Goal: Find specific fact: Find specific fact

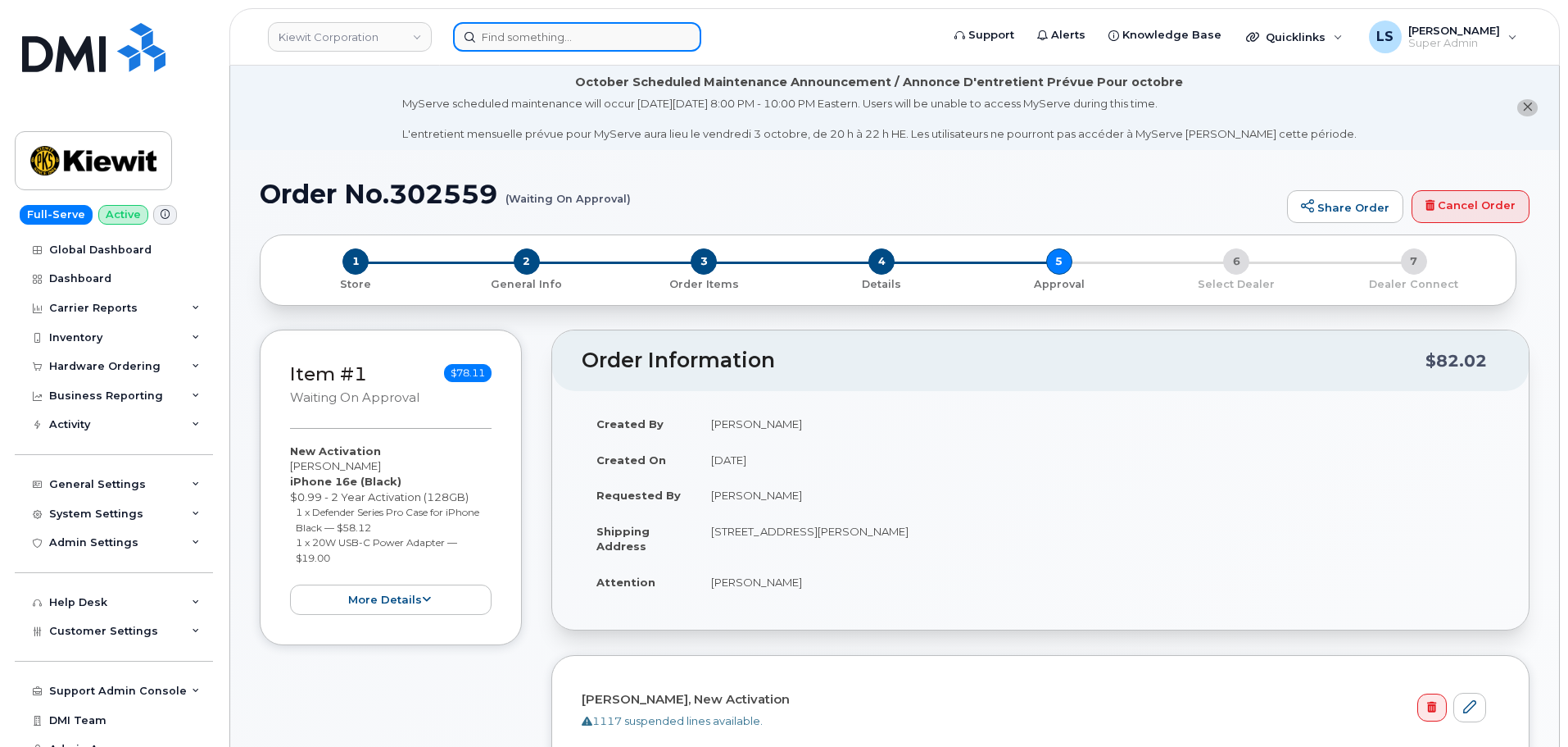
click at [551, 36] on input at bounding box center [577, 37] width 248 height 30
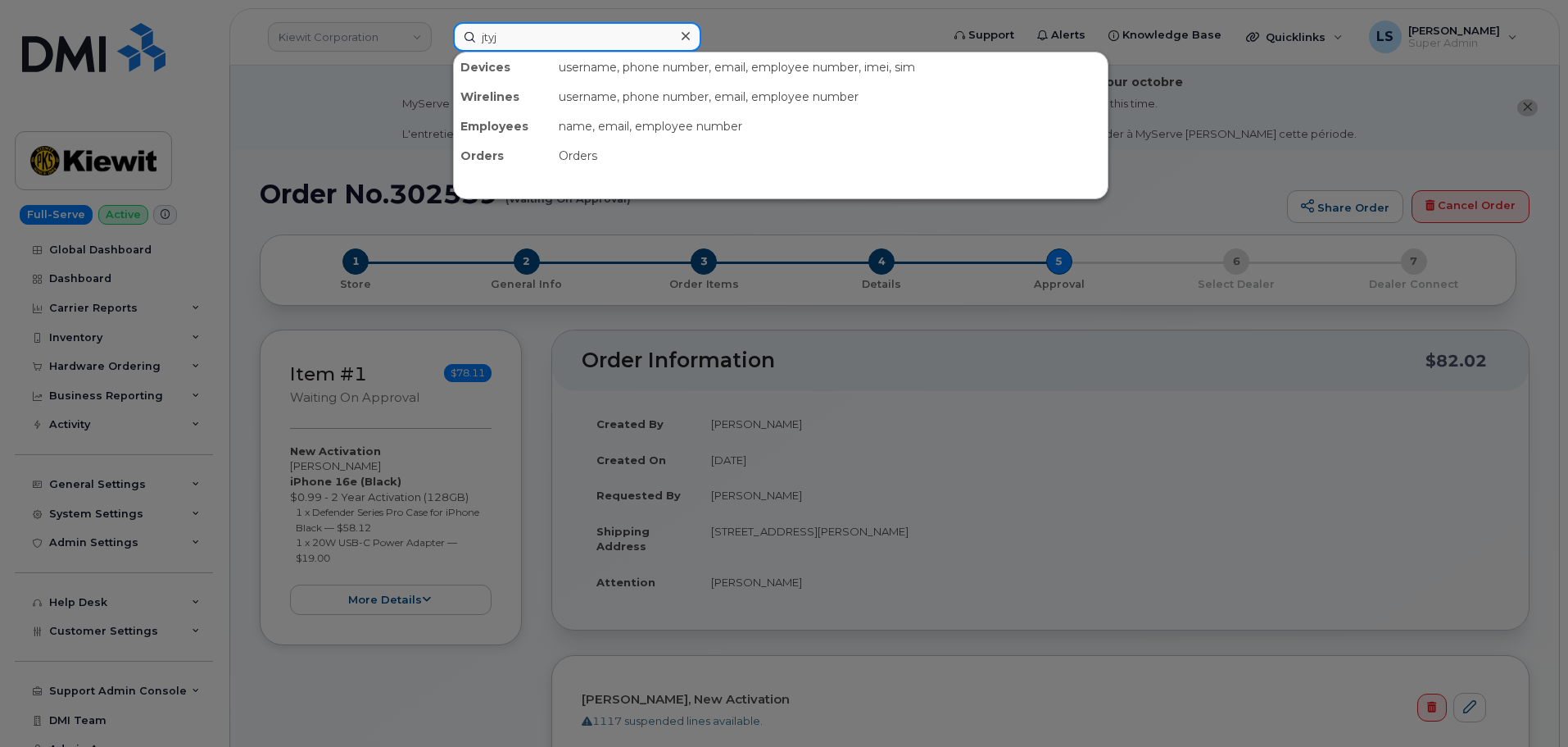
type input "jtyj"
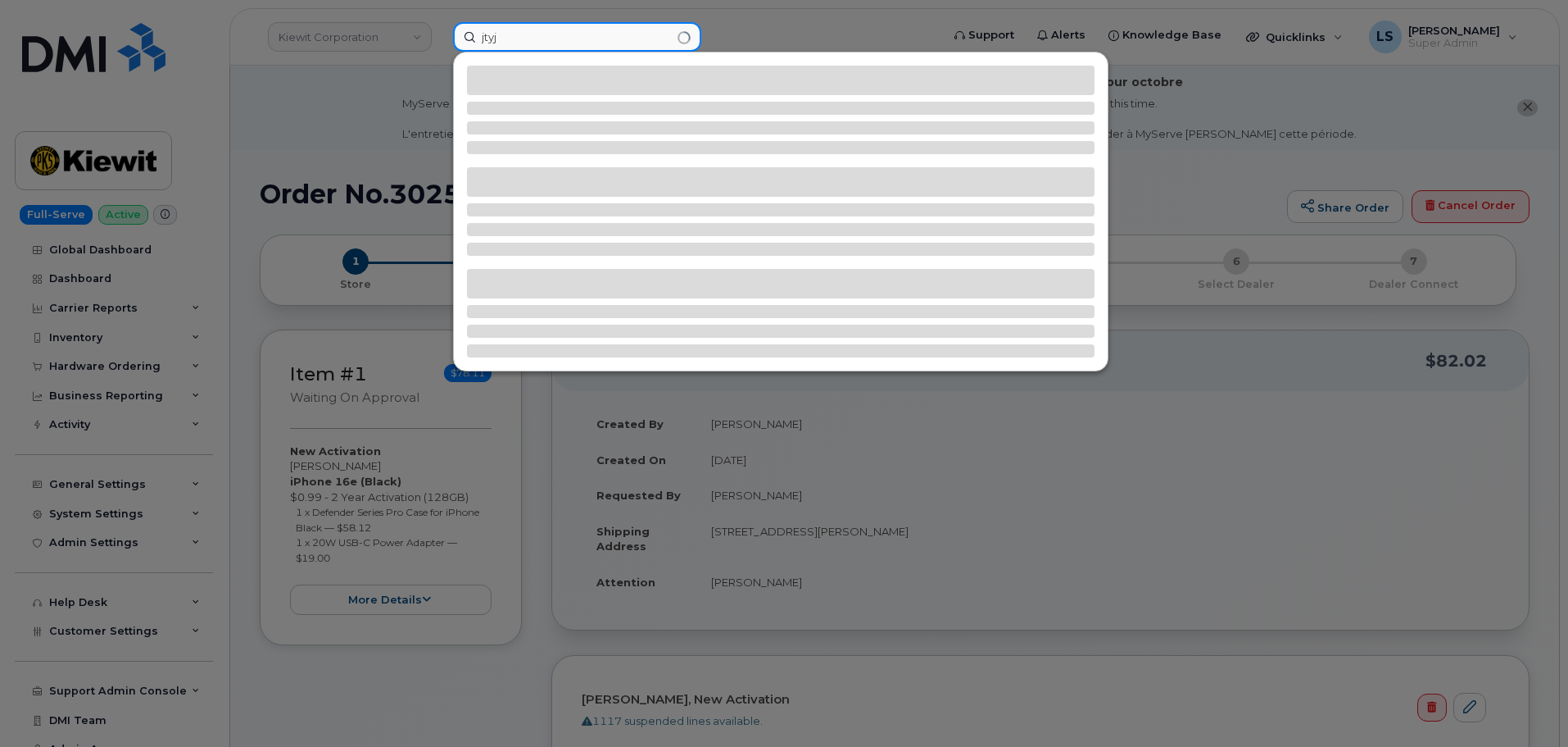
drag, startPoint x: 550, startPoint y: 41, endPoint x: 213, endPoint y: 62, distance: 337.7
click at [440, 47] on div "jtyj" at bounding box center [691, 37] width 503 height 30
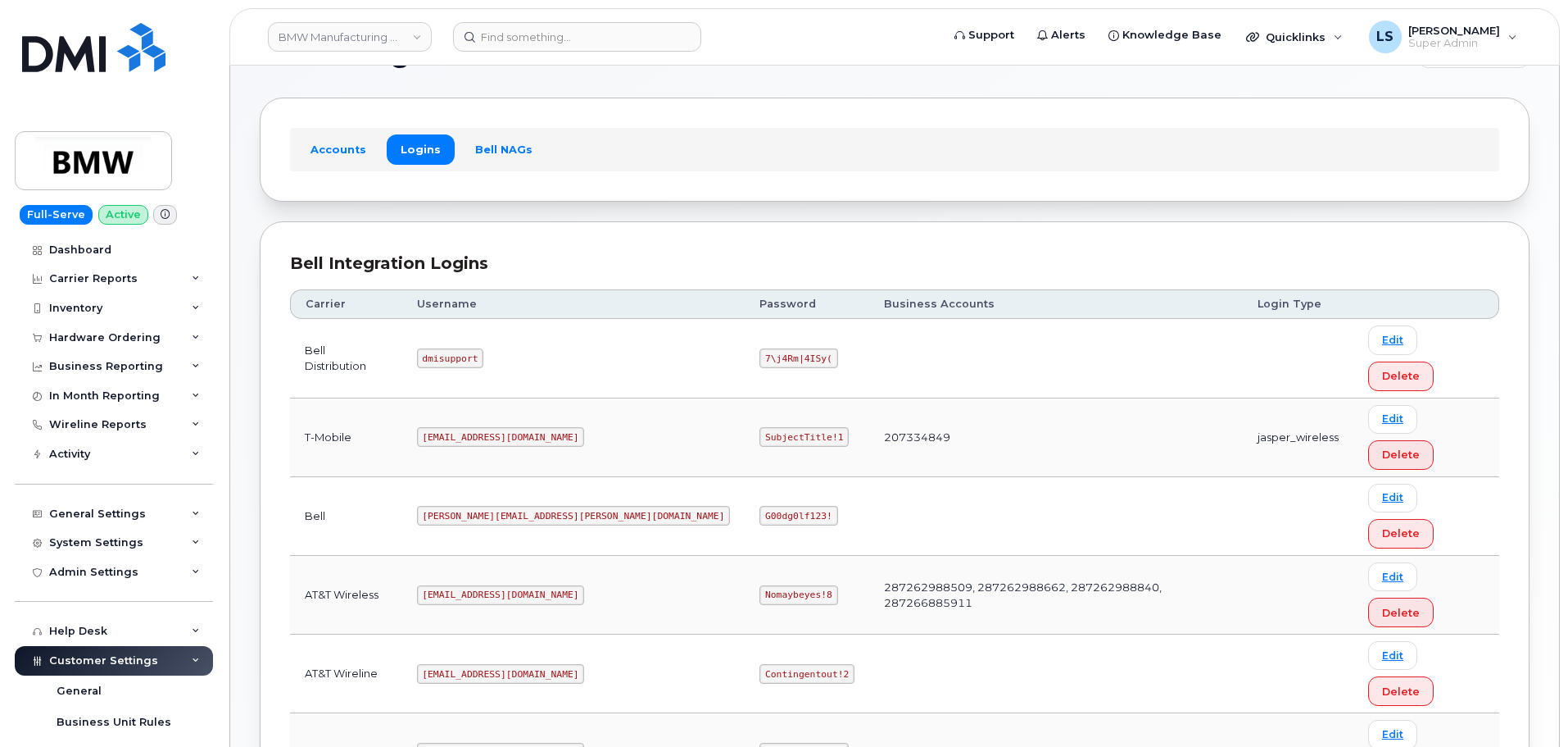
scroll to position [82, 0]
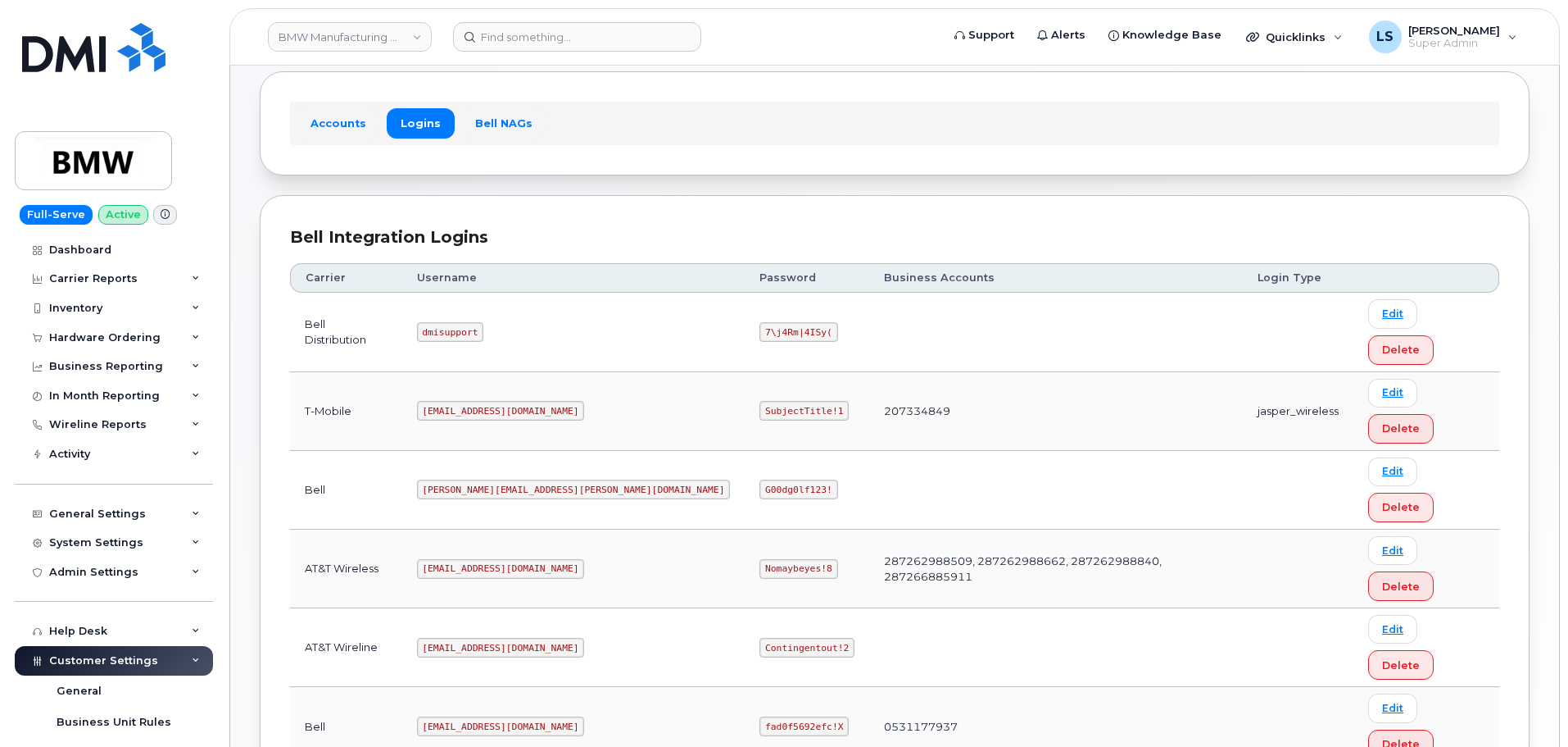
click at [760, 401] on code "SubjectTitle!1" at bounding box center [804, 411] width 89 height 20
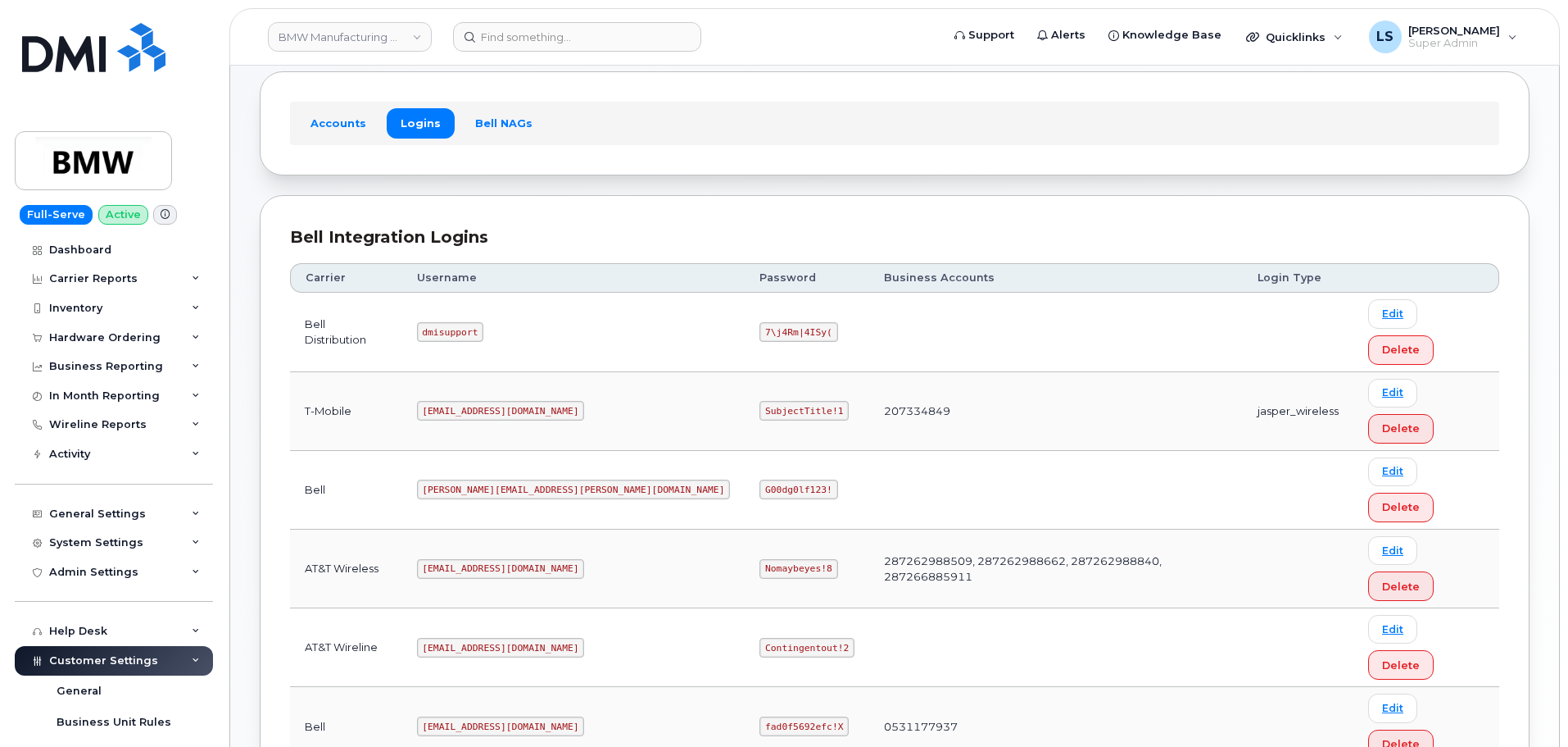
copy code "SubjectTitle!1"
